Goal: Find specific page/section: Find specific page/section

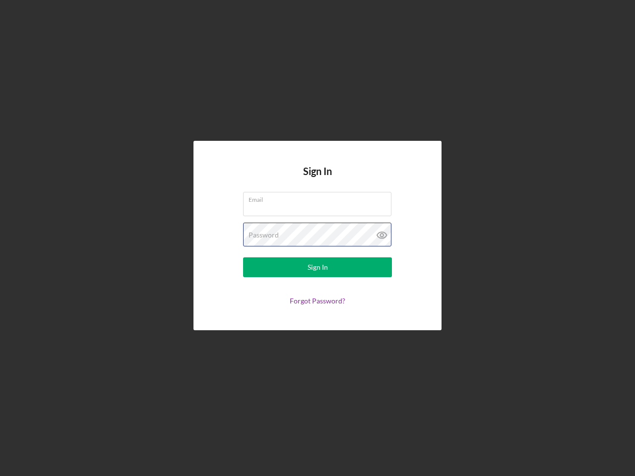
click at [317, 238] on div "Password" at bounding box center [317, 235] width 149 height 25
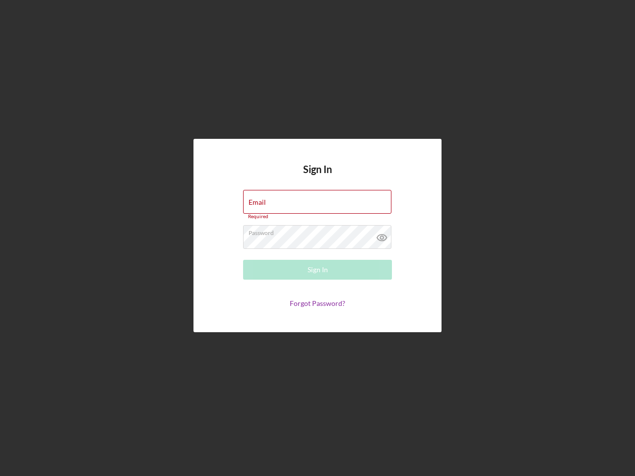
click at [382, 235] on icon at bounding box center [381, 237] width 25 height 25
